Goal: Transaction & Acquisition: Purchase product/service

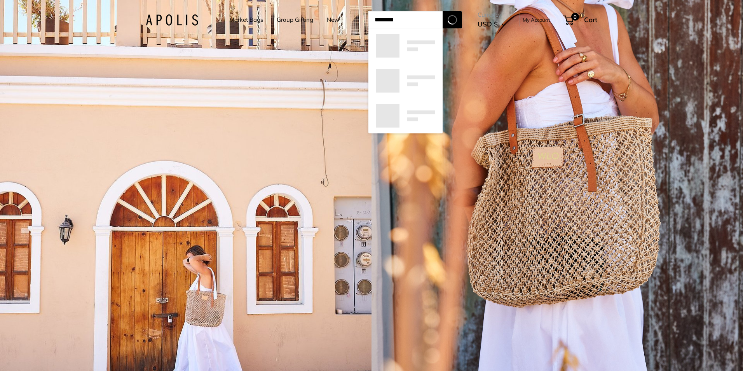
type input "********"
click at [443, 11] on button "Search" at bounding box center [452, 19] width 19 height 17
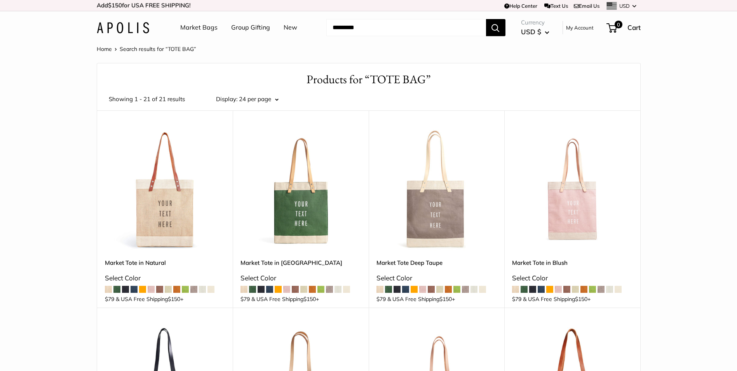
click at [370, 27] on input "Search..." at bounding box center [406, 27] width 160 height 17
type input "*********"
click at [486, 19] on button "Search" at bounding box center [495, 27] width 19 height 17
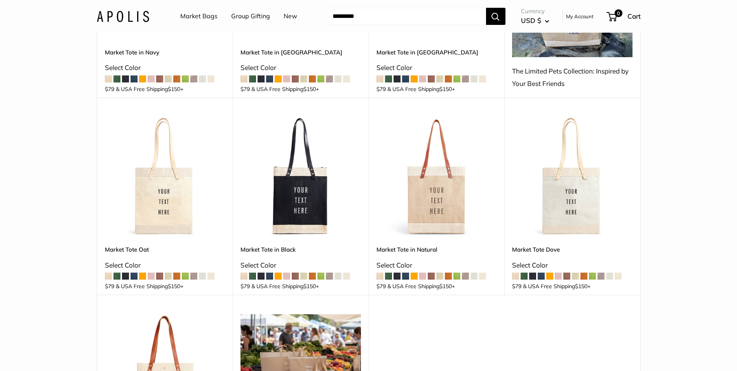
scroll to position [233, 0]
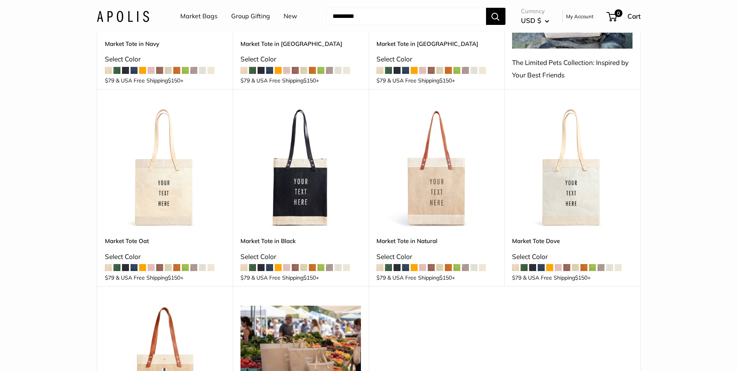
click at [0, 0] on img at bounding box center [0, 0] width 0 height 0
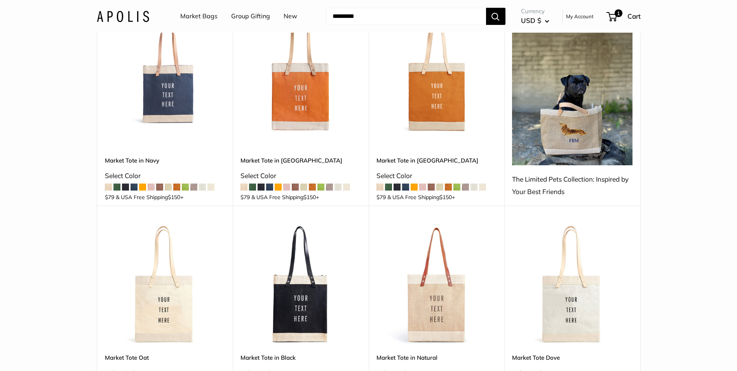
scroll to position [78, 0]
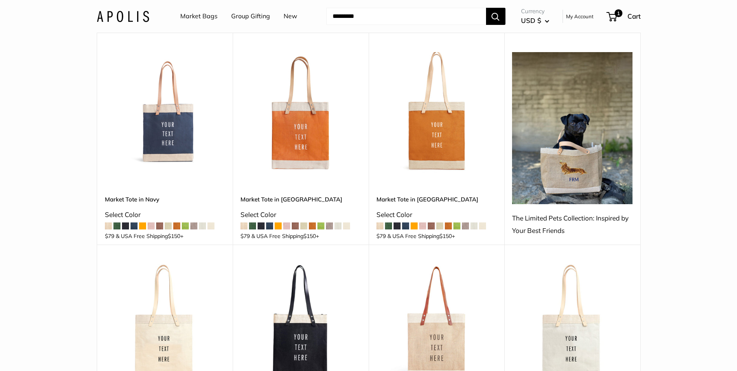
click at [0, 0] on img at bounding box center [0, 0] width 0 height 0
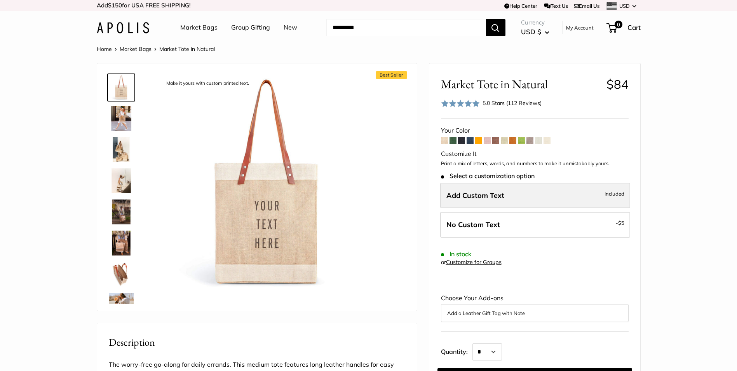
click at [507, 200] on label "Add Custom Text Included" at bounding box center [535, 196] width 190 height 26
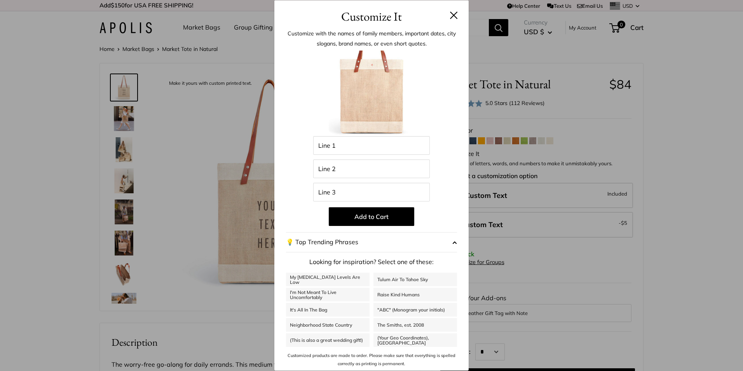
click at [369, 155] on div "Enter 39 letters Line 1 Line 2 Line 3 Add to Cart 💡 Top Trending Phrases Lookin…" at bounding box center [371, 209] width 171 height 317
click at [364, 148] on input "Line 1" at bounding box center [371, 145] width 117 height 19
type input "*"
type input "*****"
click at [349, 167] on input "Line 2" at bounding box center [371, 168] width 117 height 19
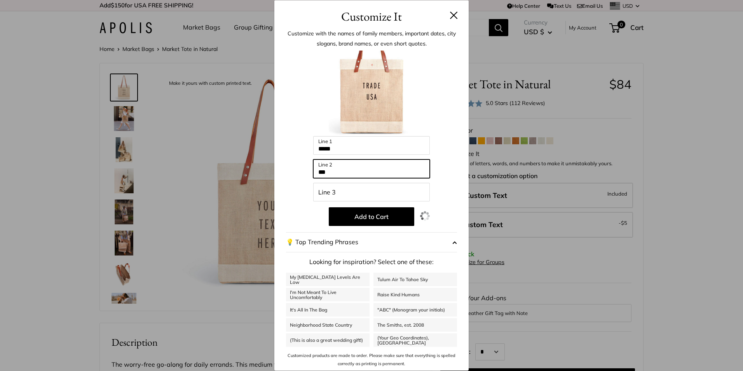
type input "***"
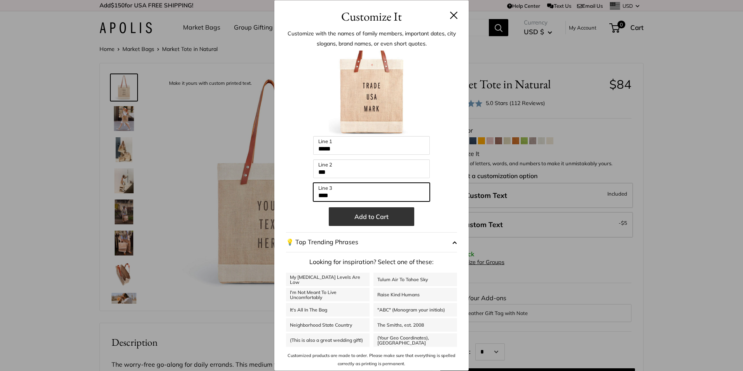
type input "****"
click at [367, 219] on button "Add to Cart" at bounding box center [372, 216] width 86 height 19
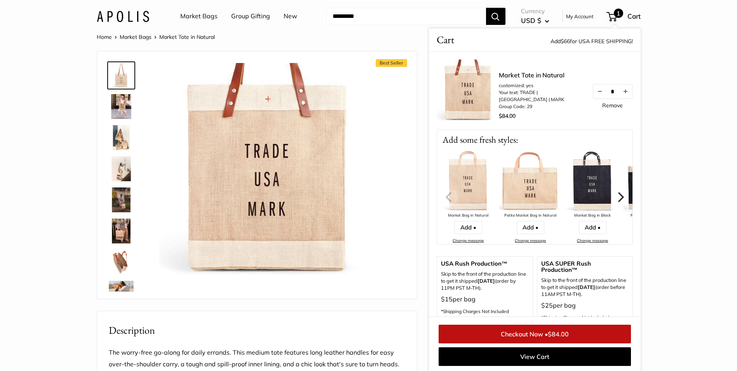
click at [300, 156] on img at bounding box center [266, 170] width 215 height 215
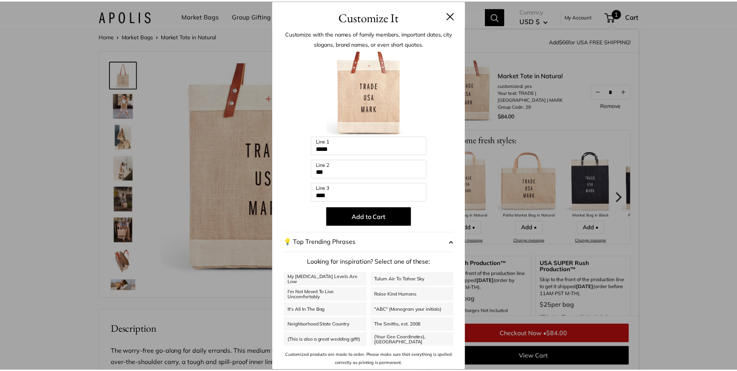
scroll to position [30, 0]
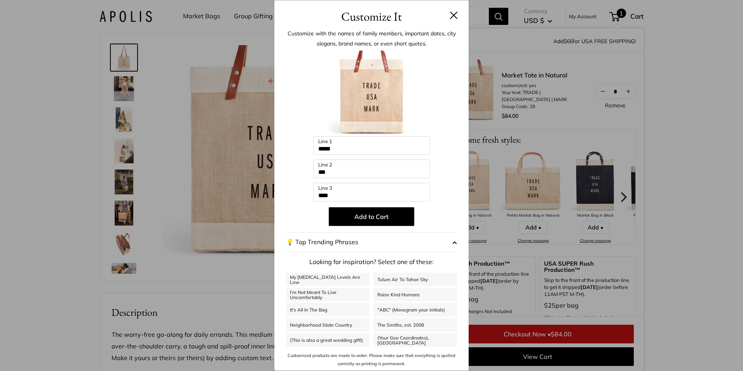
click at [368, 98] on img at bounding box center [372, 94] width 86 height 86
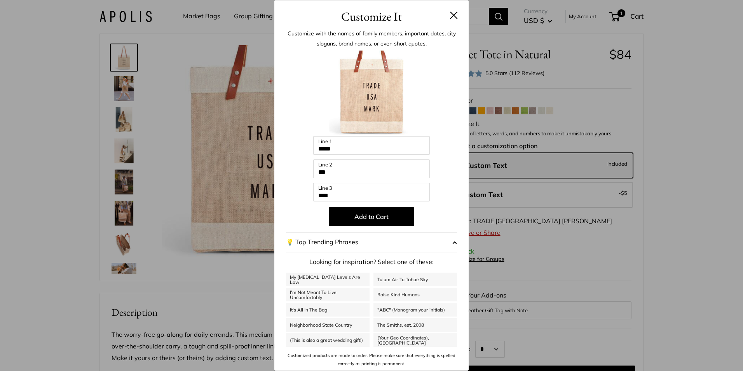
click at [365, 242] on button "💡 Top Trending Phrases" at bounding box center [371, 242] width 171 height 20
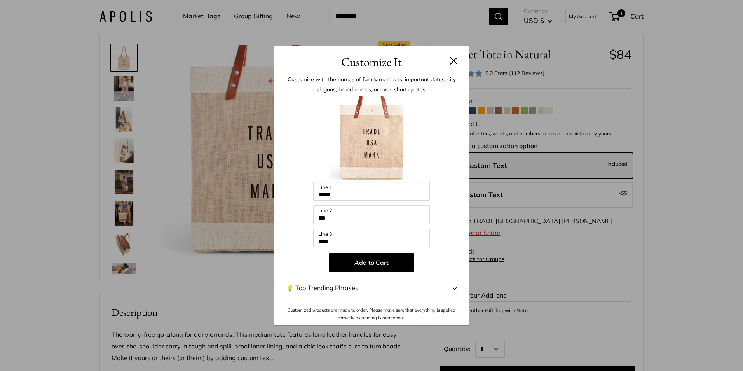
click at [380, 129] on img at bounding box center [372, 139] width 86 height 86
click at [457, 60] on button at bounding box center [454, 61] width 8 height 8
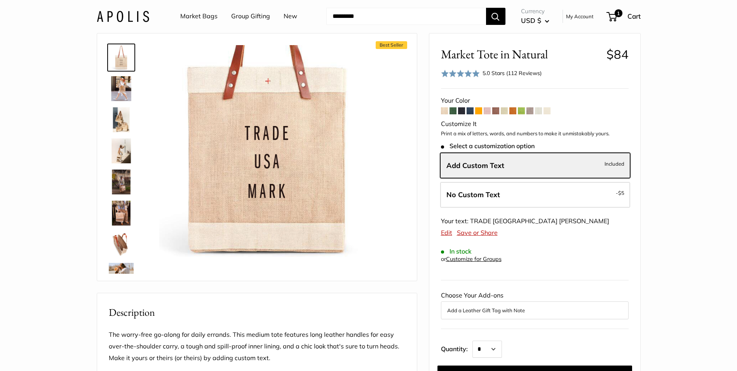
click at [489, 111] on span at bounding box center [487, 110] width 7 height 7
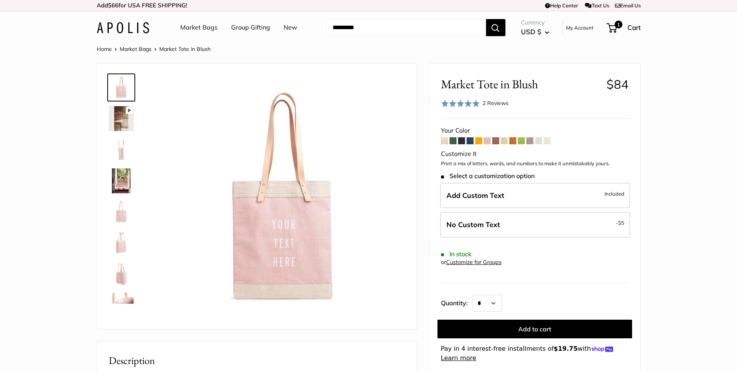
click at [484, 143] on span at bounding box center [487, 140] width 7 height 7
click at [478, 141] on span at bounding box center [478, 140] width 7 height 7
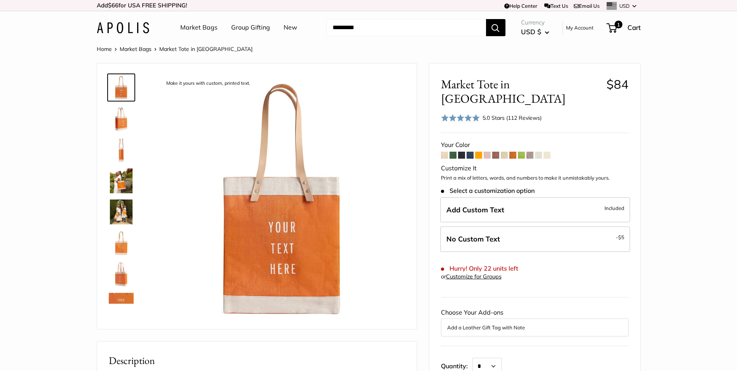
click at [448, 152] on span at bounding box center [444, 155] width 7 height 7
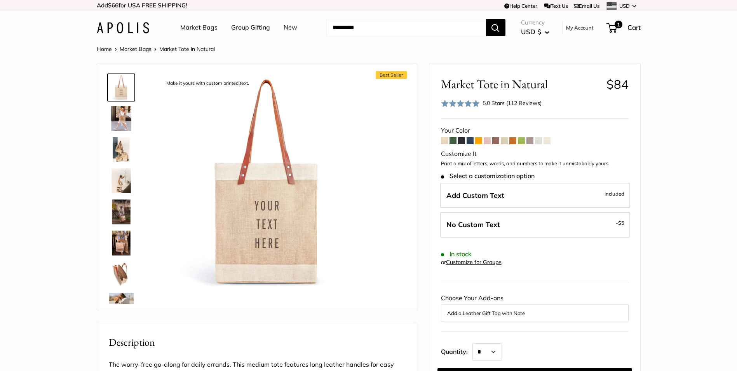
click at [508, 143] on span at bounding box center [504, 140] width 7 height 7
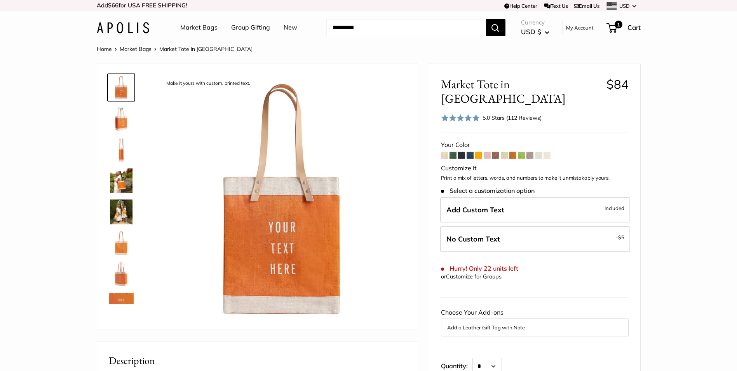
click at [448, 152] on span at bounding box center [444, 155] width 7 height 7
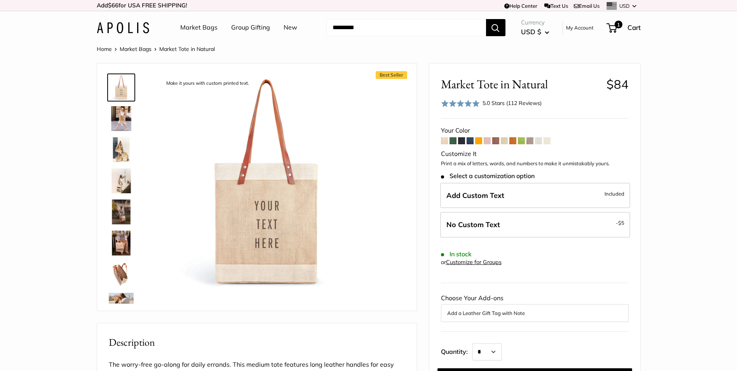
click at [505, 142] on span at bounding box center [504, 140] width 7 height 7
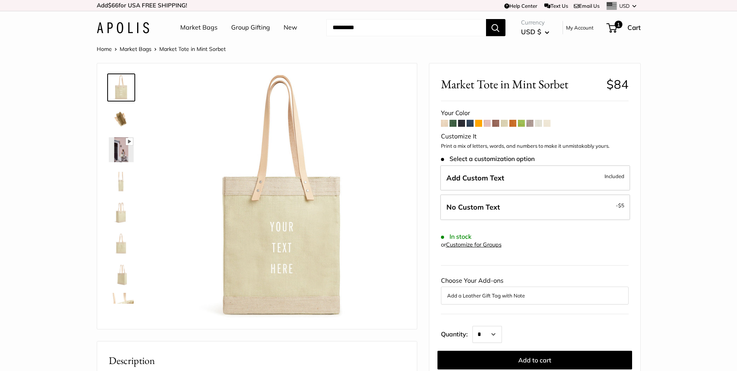
click at [477, 125] on span at bounding box center [478, 123] width 7 height 7
